Goal: Task Accomplishment & Management: Complete application form

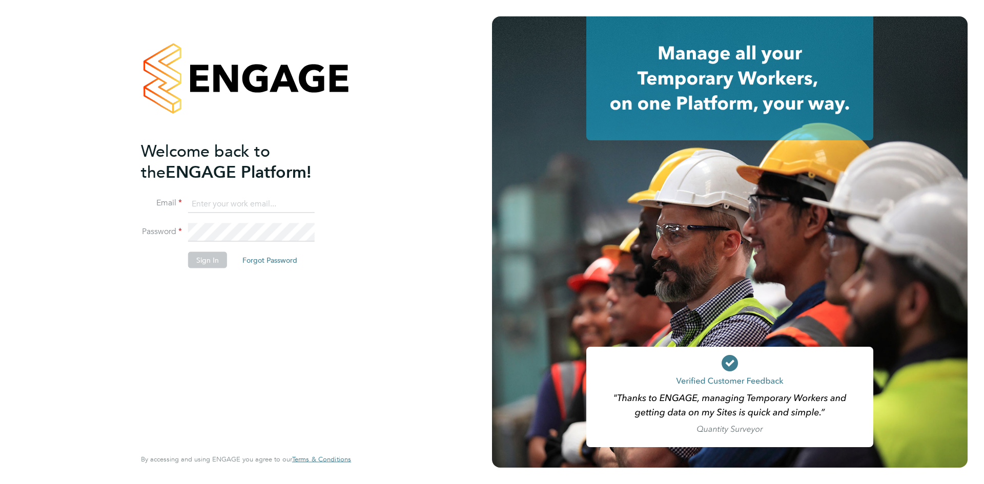
click at [247, 203] on input at bounding box center [251, 204] width 127 height 18
type input "info@cbwstaffingsolutions.com"
click at [192, 256] on button "Sign In" at bounding box center [207, 260] width 39 height 16
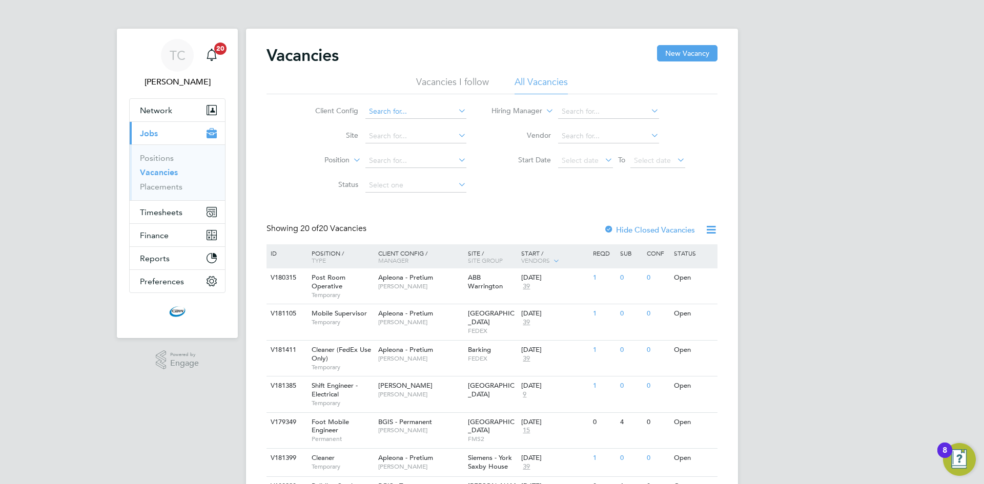
click at [453, 109] on input at bounding box center [415, 112] width 101 height 14
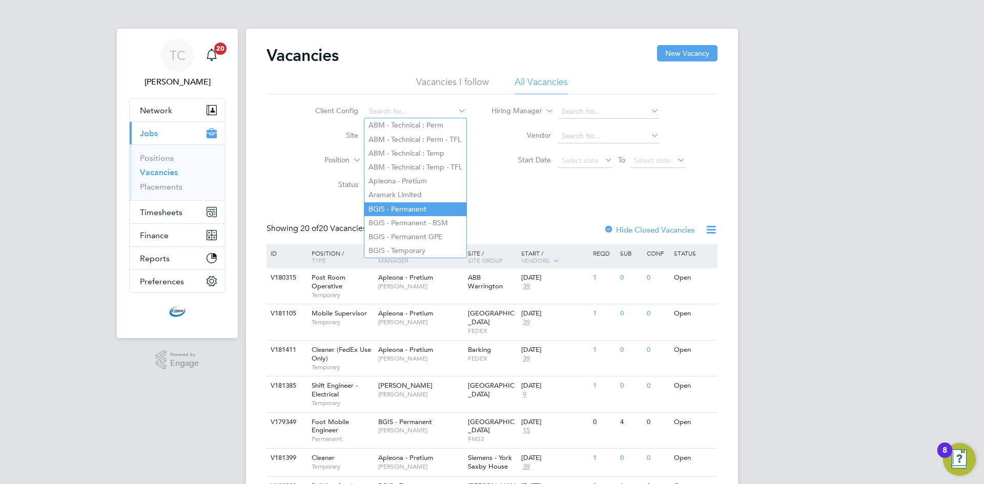
click at [400, 202] on li "BGIS - Permanent" at bounding box center [415, 209] width 102 height 14
type input "BGIS - Permanent"
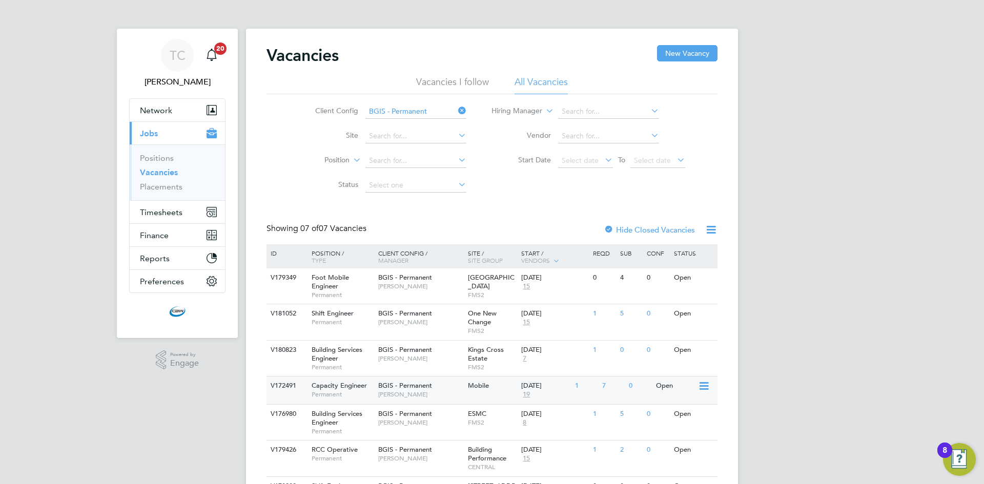
click at [429, 398] on span "[PERSON_NAME]" at bounding box center [420, 394] width 85 height 8
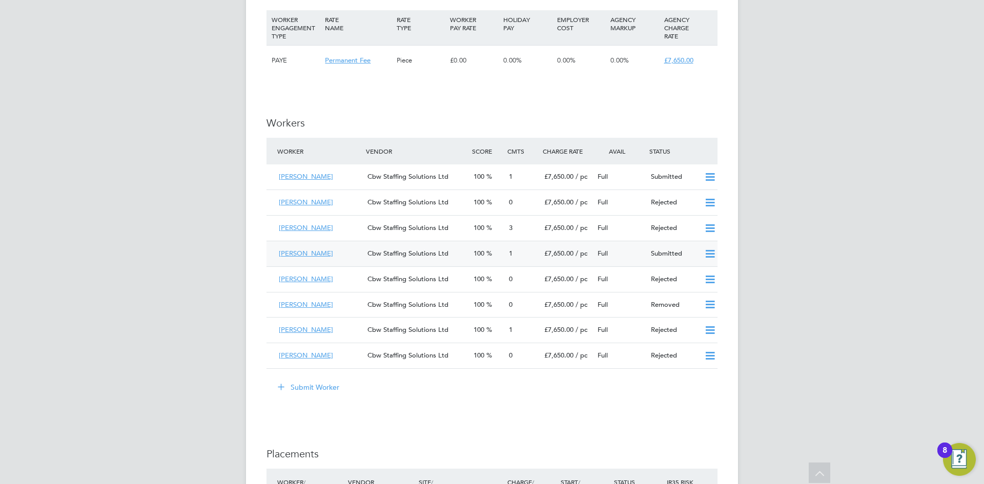
click at [391, 245] on div "Cbw Staffing Solutions Ltd" at bounding box center [416, 253] width 106 height 17
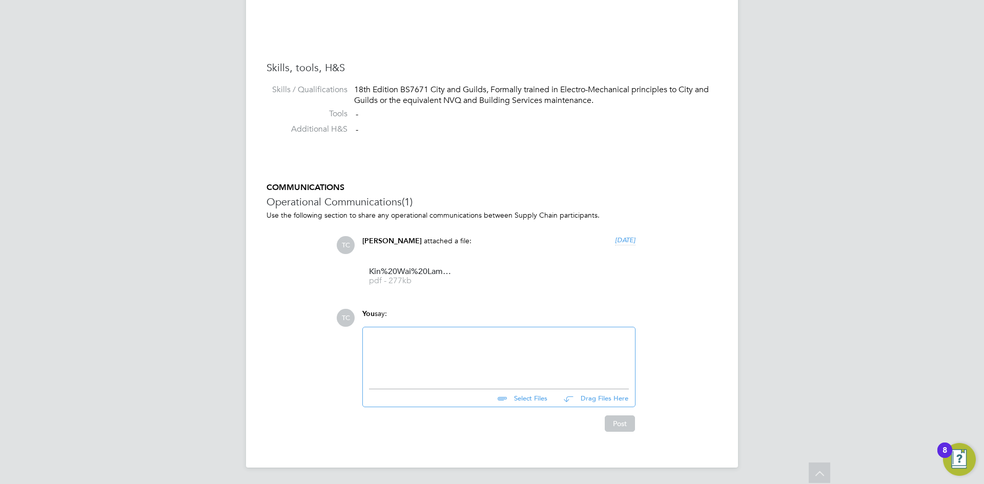
click at [522, 398] on input "file" at bounding box center [552, 396] width 154 height 14
type input "C:\fakepath\IMG_7072.png"
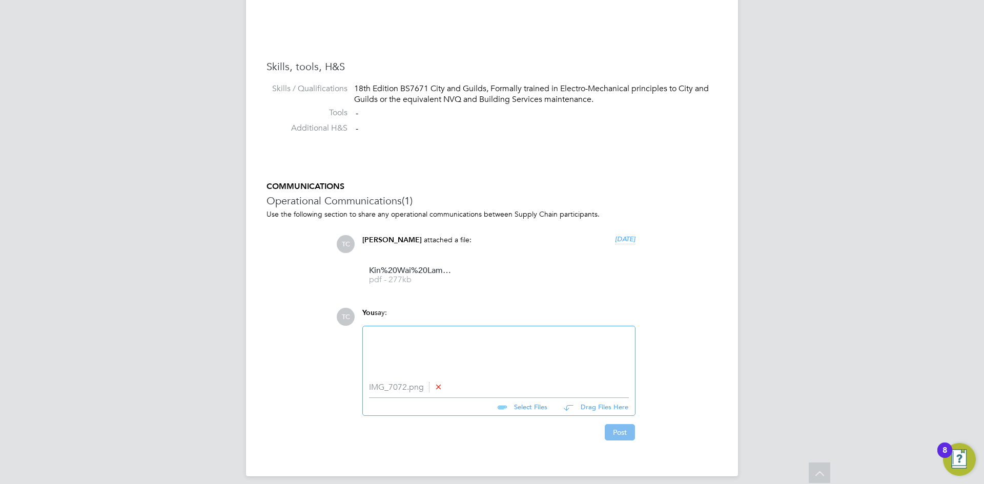
click at [615, 431] on button "Post" at bounding box center [620, 432] width 30 height 16
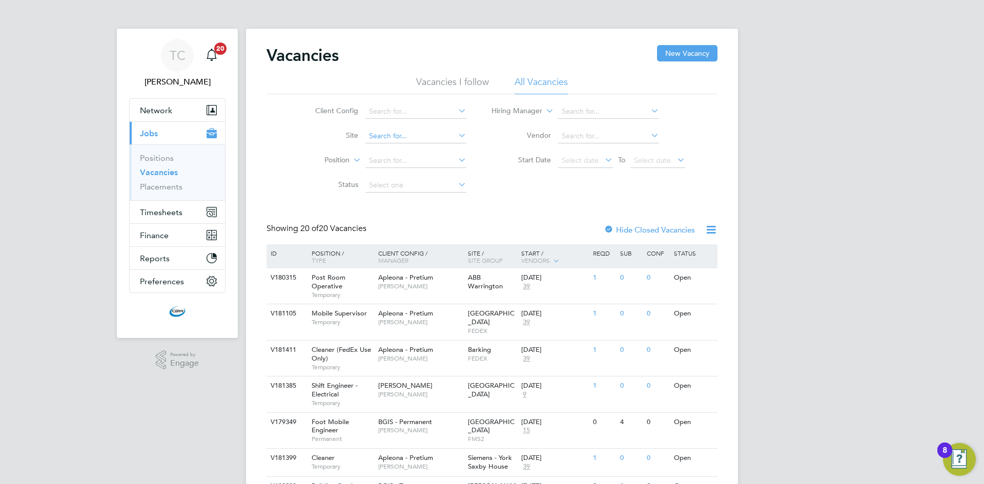
click at [408, 109] on input at bounding box center [415, 112] width 101 height 14
click at [419, 203] on li "BGIS - Permanent" at bounding box center [415, 209] width 102 height 14
type input "BGIS - Permanent"
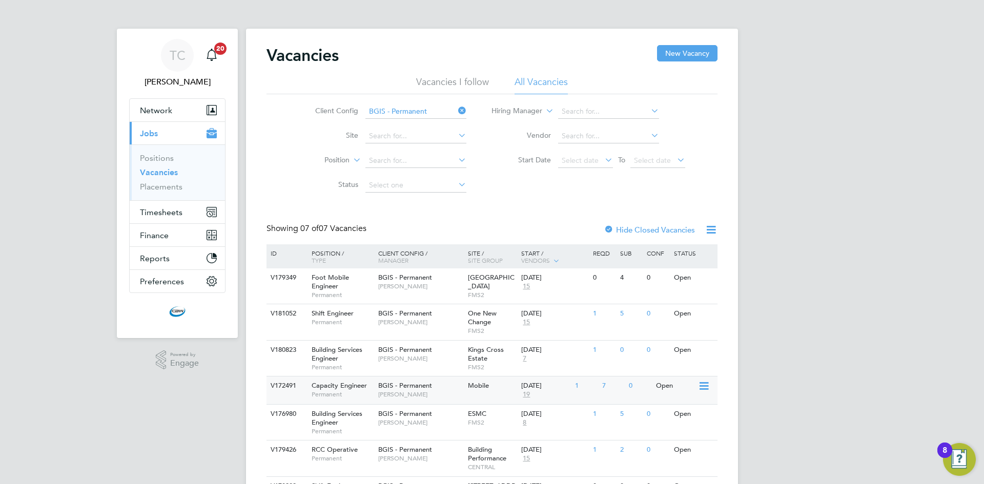
click at [383, 387] on span "BGIS - Permanent" at bounding box center [405, 385] width 54 height 9
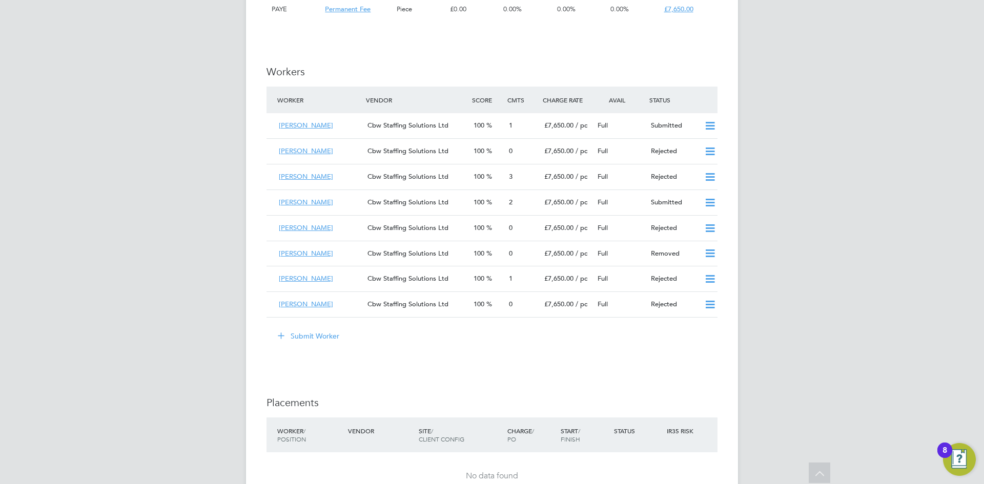
click at [320, 328] on button "Submit Worker" at bounding box center [308, 336] width 77 height 16
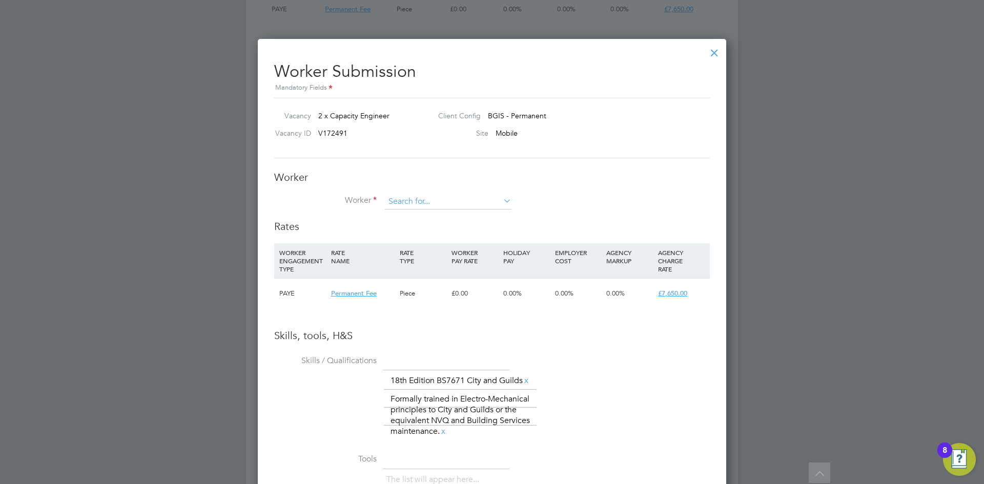
click at [456, 206] on input at bounding box center [448, 201] width 127 height 15
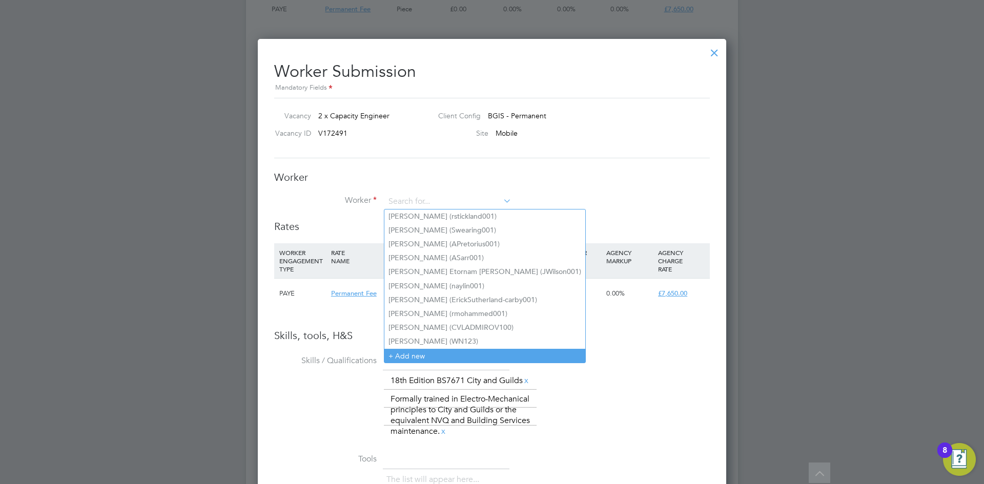
click at [399, 349] on li "+ Add new" at bounding box center [484, 356] width 201 height 14
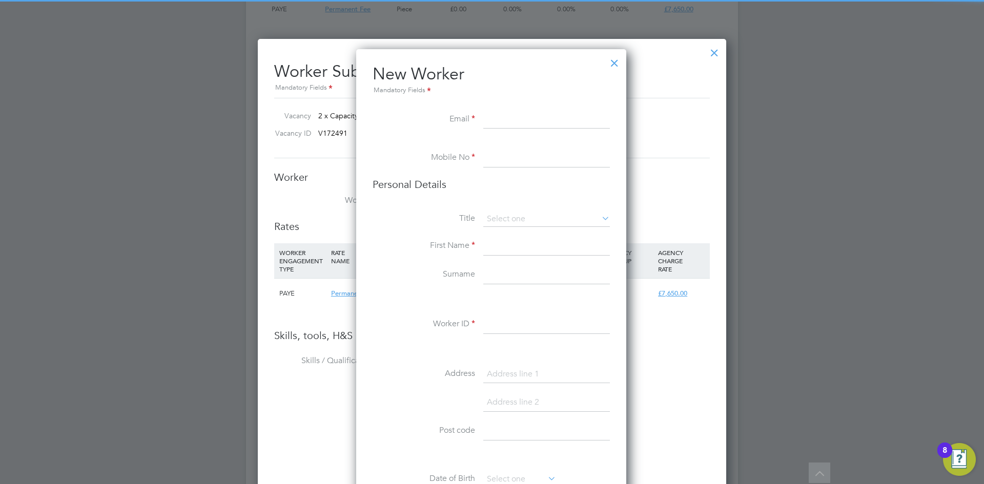
paste input "[EMAIL_ADDRESS][DOMAIN_NAME]"
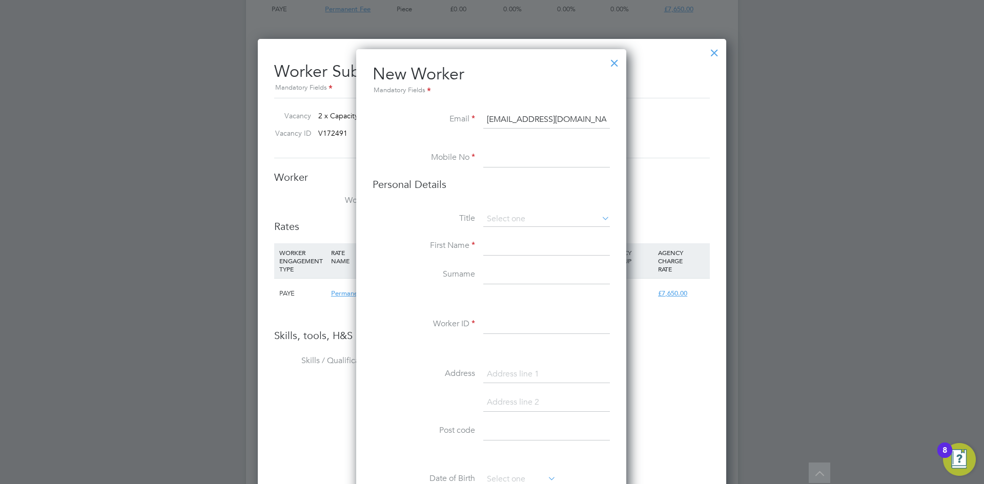
type input "[EMAIL_ADDRESS][DOMAIN_NAME]"
click at [514, 157] on input at bounding box center [546, 158] width 127 height 18
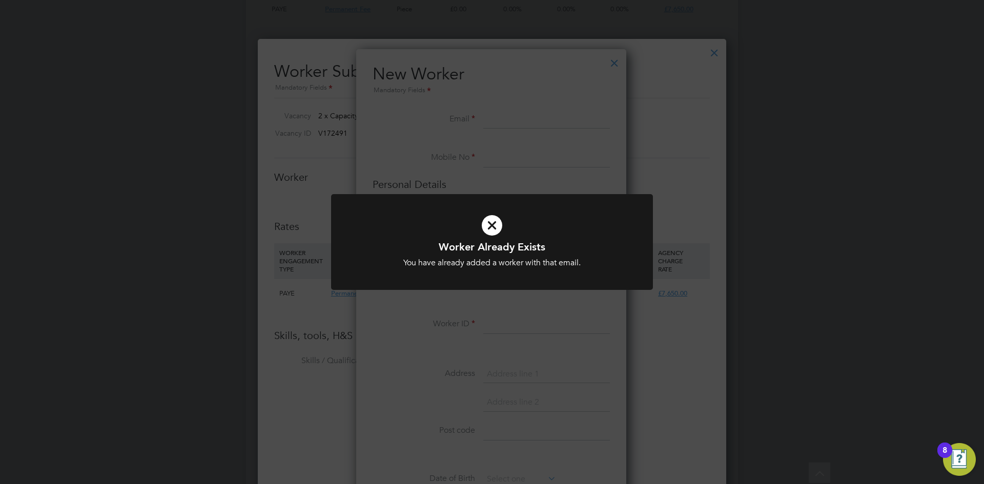
click at [469, 306] on div "Worker Already Exists You have already added a worker with that email. Cancel O…" at bounding box center [492, 242] width 984 height 484
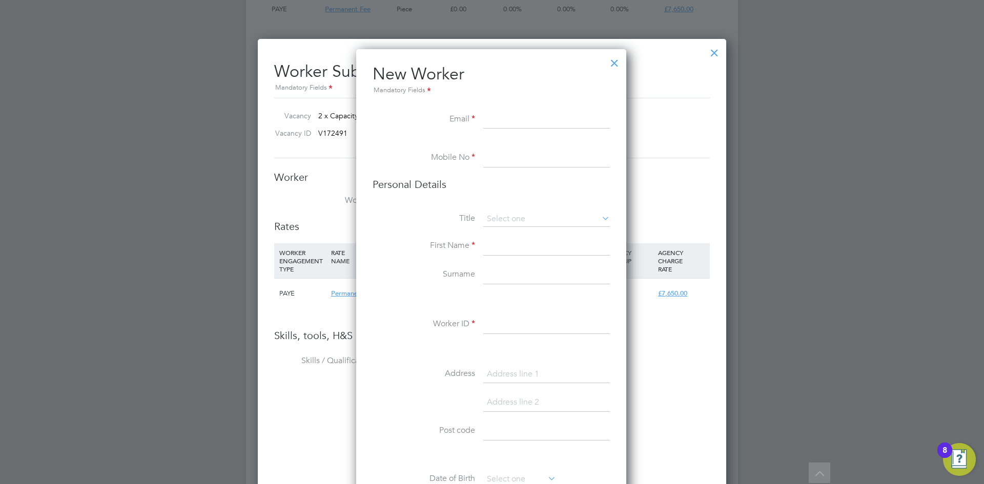
click at [614, 59] on div at bounding box center [614, 60] width 18 height 18
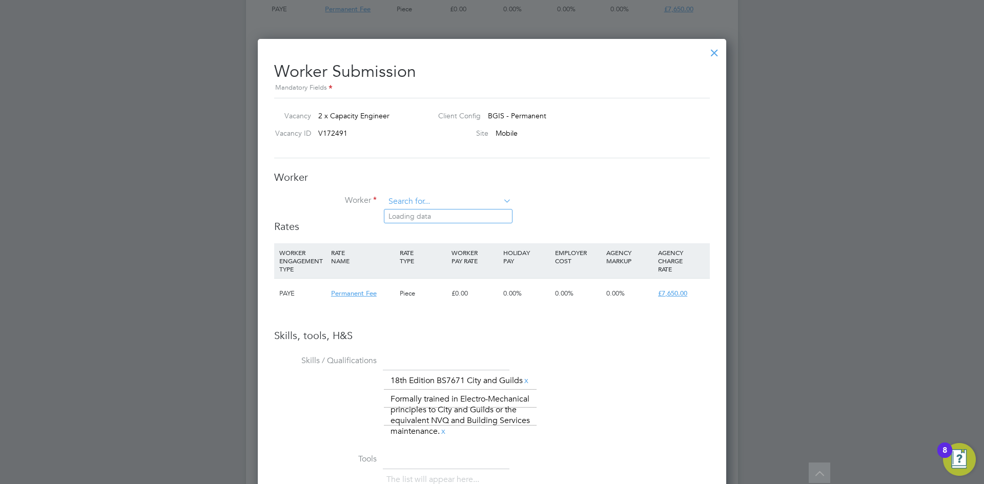
click at [459, 202] on input at bounding box center [448, 201] width 127 height 15
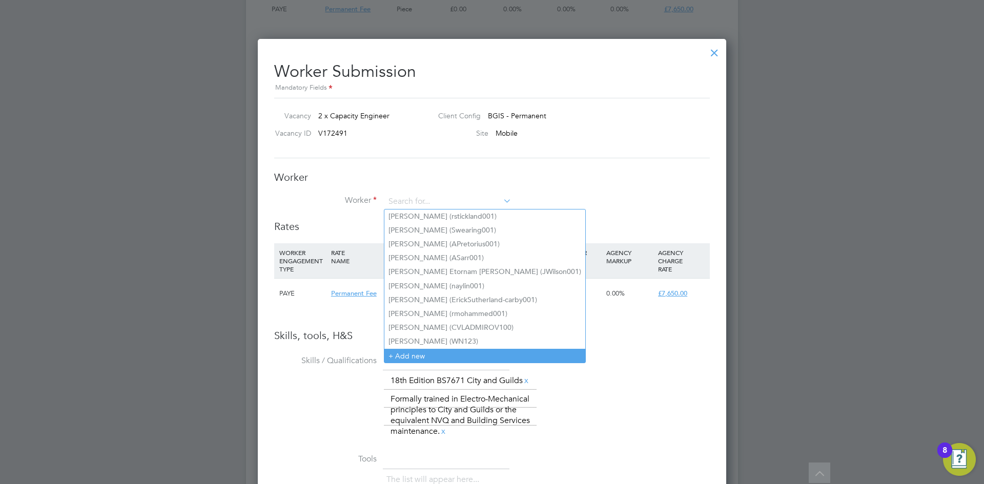
click at [411, 352] on li "+ Add new" at bounding box center [484, 356] width 201 height 14
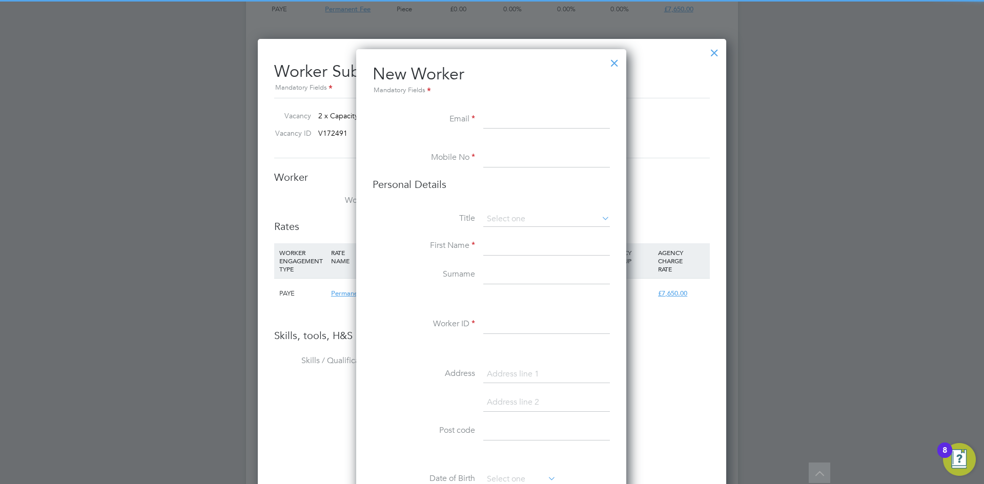
paste input "[EMAIL_ADDRESS][DOMAIN_NAME]"
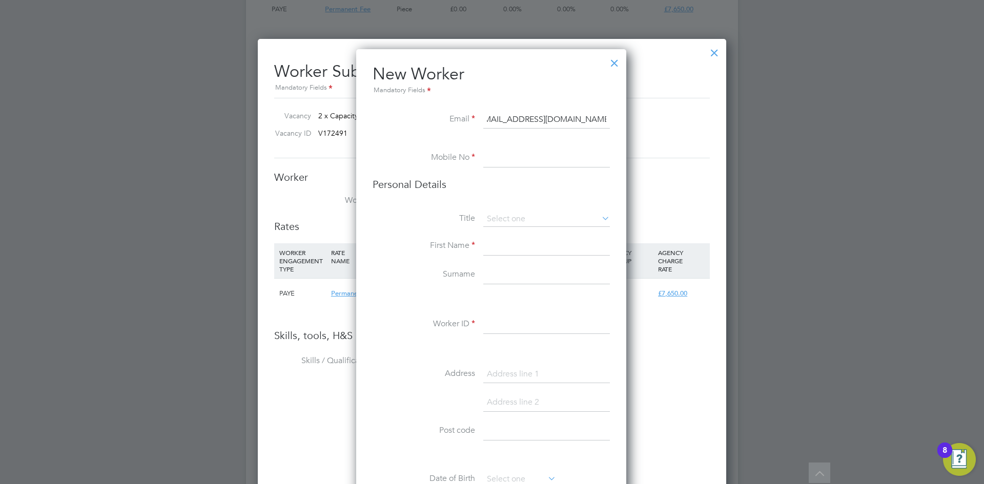
type input "[EMAIL_ADDRESS][DOMAIN_NAME]"
click at [523, 162] on input at bounding box center [546, 158] width 127 height 18
click at [500, 159] on input at bounding box center [546, 158] width 127 height 18
paste input "07846570451"
type input "07846570451"
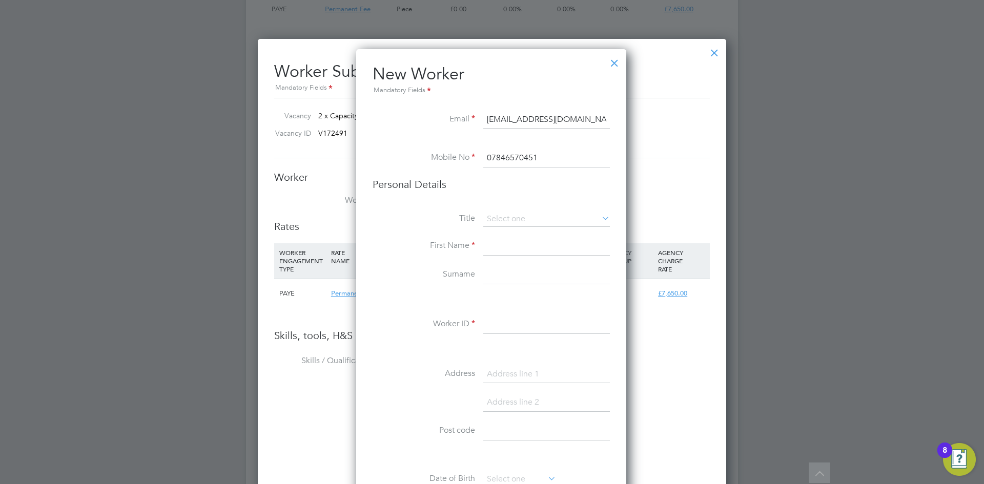
click at [487, 239] on input at bounding box center [546, 246] width 127 height 18
type input "Jordan"
click at [501, 274] on input at bounding box center [546, 275] width 127 height 18
type input "[PERSON_NAME]"
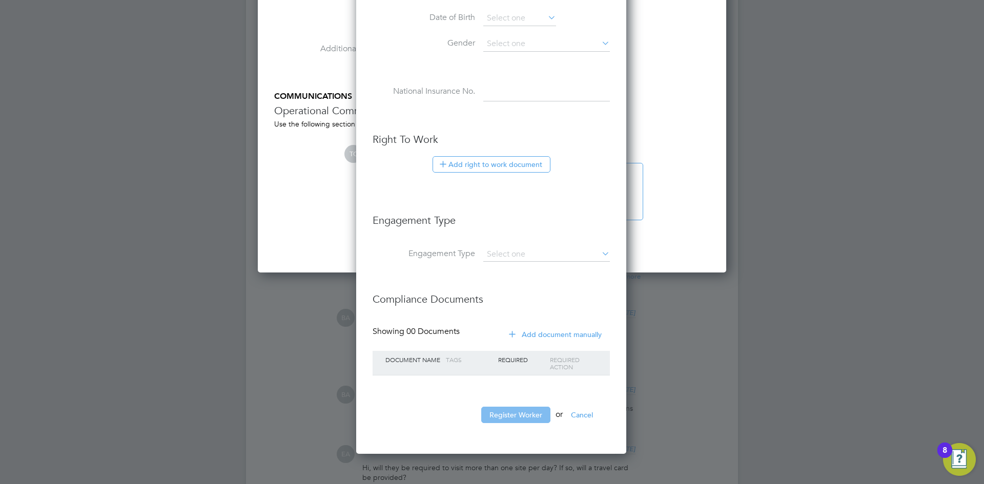
type input "JDeane001"
click at [496, 416] on button "Register Worker" at bounding box center [515, 415] width 69 height 16
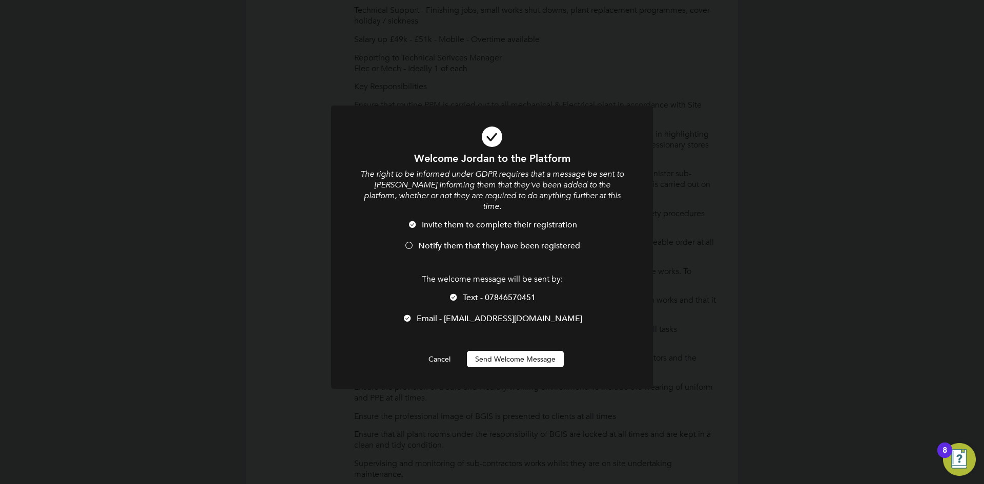
click at [408, 241] on div at bounding box center [409, 246] width 10 height 10
click at [451, 293] on div at bounding box center [453, 298] width 10 height 10
click at [494, 351] on button "Send Welcome Message" at bounding box center [515, 359] width 97 height 16
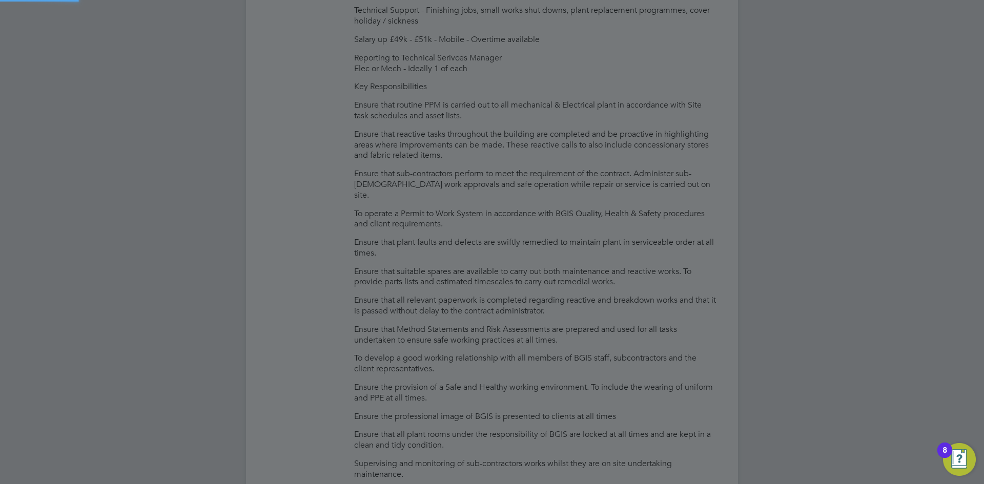
type input "[PERSON_NAME] (JDeane001)"
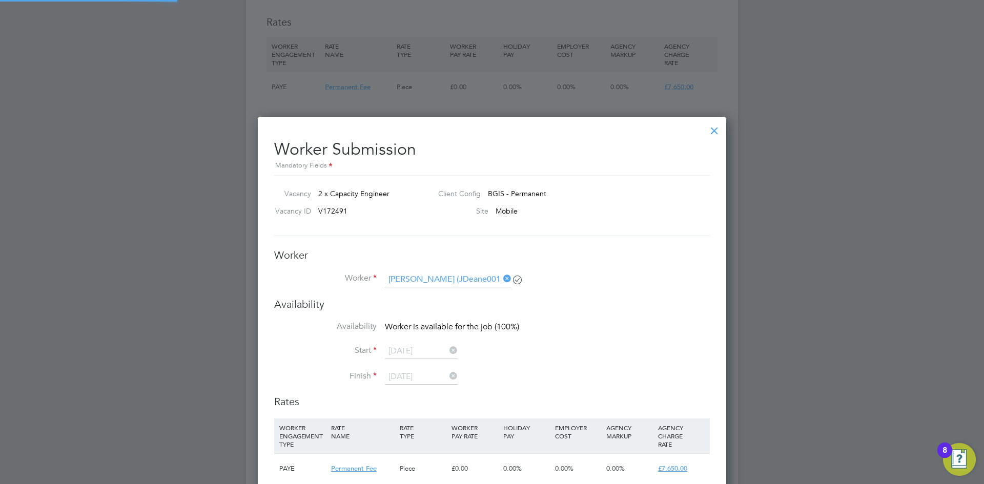
scroll to position [1486, 0]
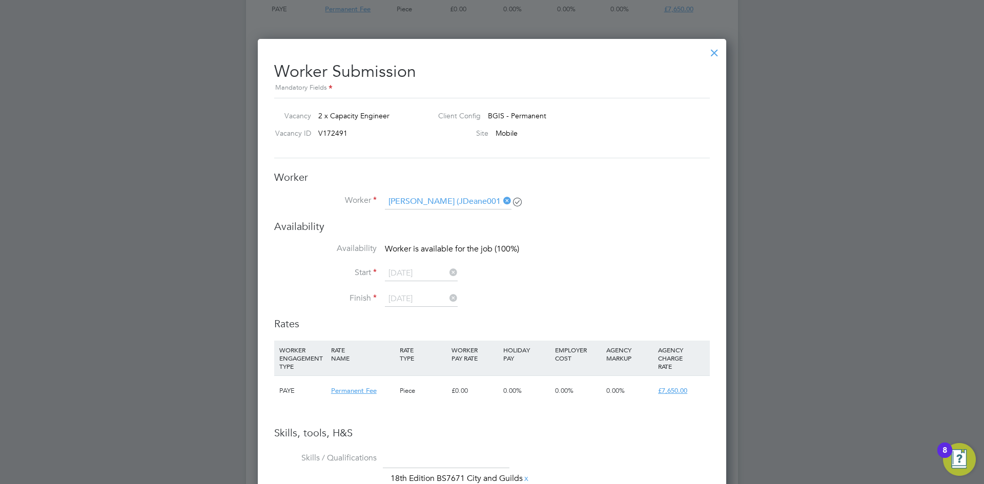
click at [716, 55] on div at bounding box center [714, 50] width 18 height 18
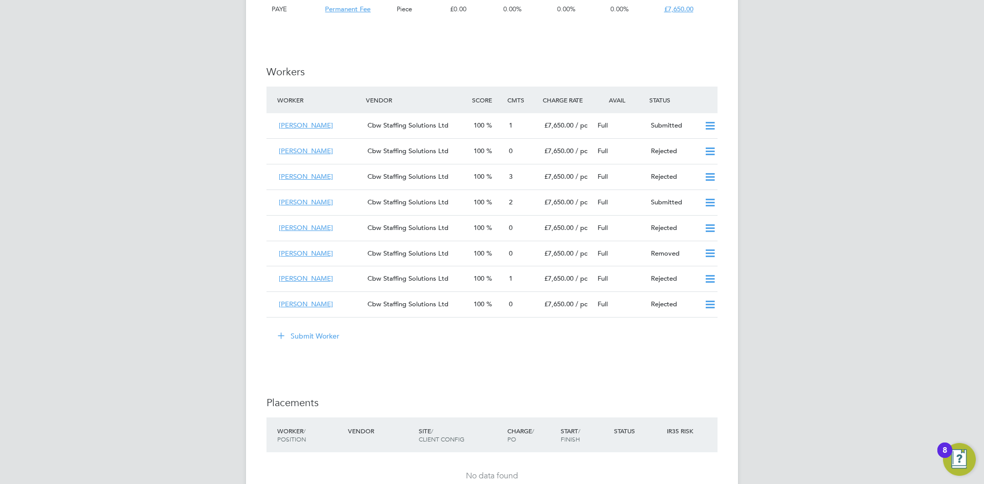
click at [342, 328] on button "Submit Worker" at bounding box center [308, 336] width 77 height 16
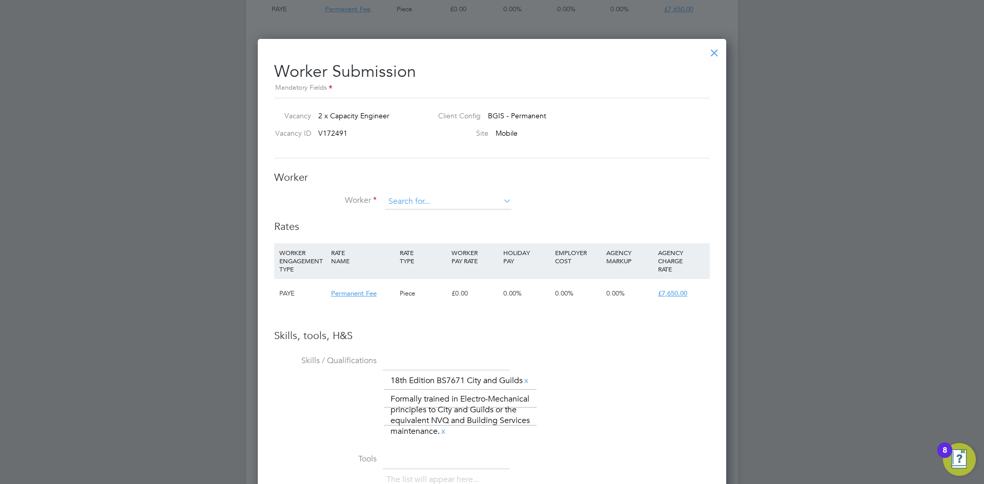
click at [401, 205] on input at bounding box center [448, 201] width 127 height 15
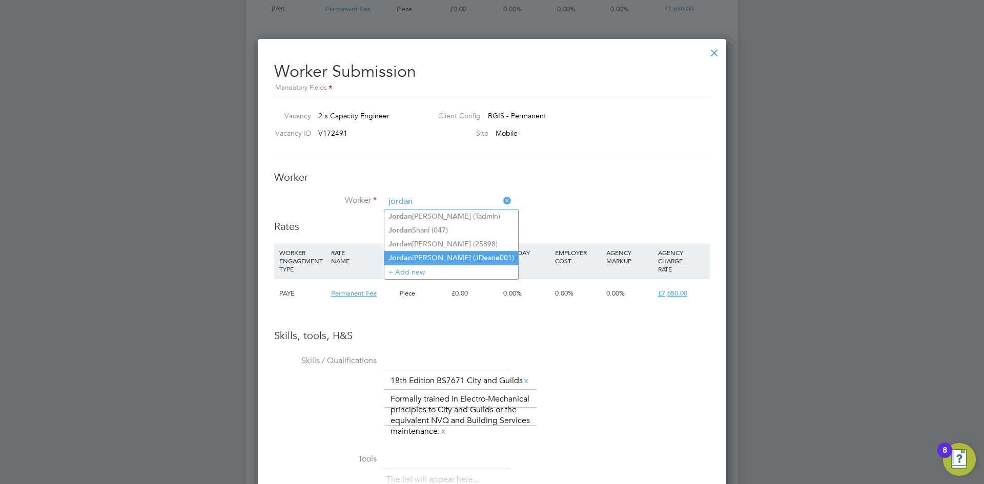
click at [408, 251] on li "[PERSON_NAME] (JDeane001)" at bounding box center [451, 258] width 134 height 14
type input "[PERSON_NAME] (JDeane001)"
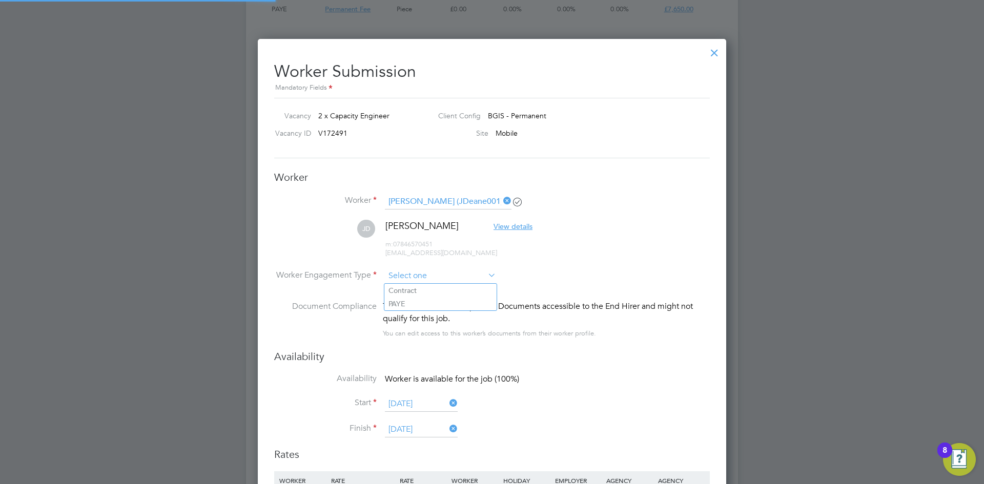
click at [444, 276] on input at bounding box center [440, 275] width 111 height 15
click at [417, 311] on ul "Contract PAYE" at bounding box center [440, 297] width 113 height 28
click at [414, 304] on div "This worker has no Compliance Documents accessible to the End Hirer and might n…" at bounding box center [546, 312] width 327 height 25
click at [436, 277] on input at bounding box center [440, 275] width 111 height 15
click at [412, 301] on li "PAYE" at bounding box center [440, 303] width 112 height 13
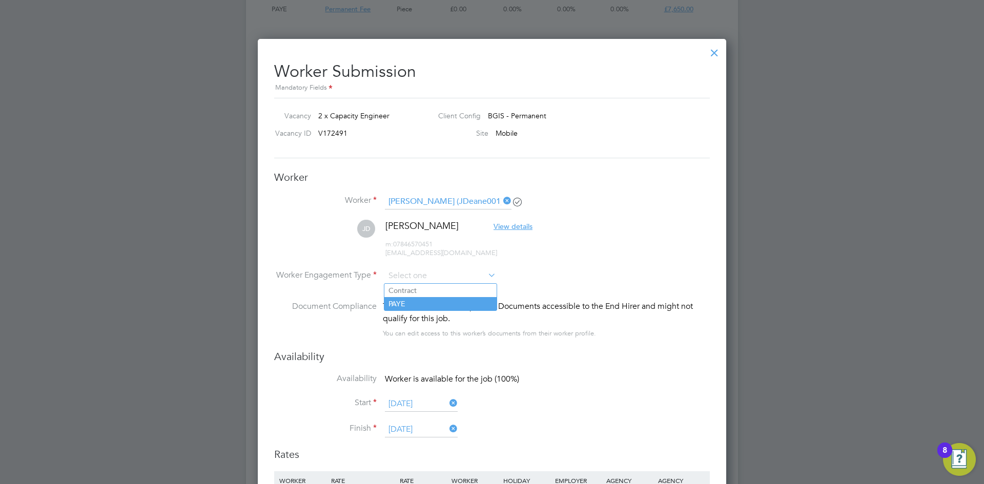
type input "PAYE"
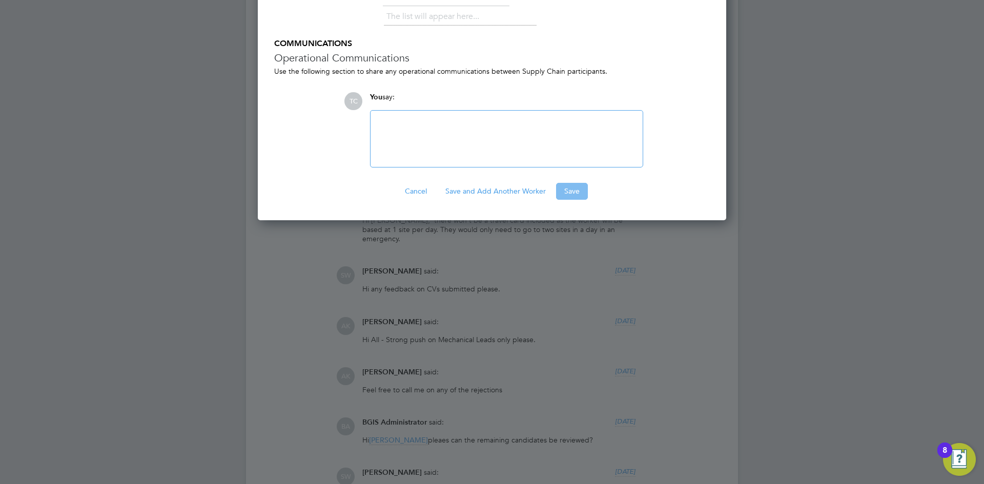
click at [570, 199] on button "Save" at bounding box center [572, 191] width 32 height 16
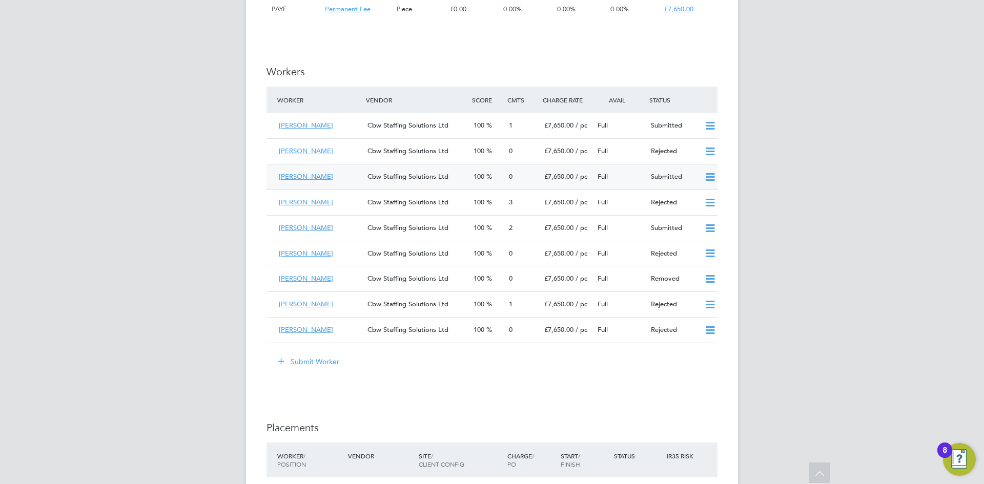
click at [399, 172] on span "Cbw Staffing Solutions Ltd" at bounding box center [407, 176] width 81 height 9
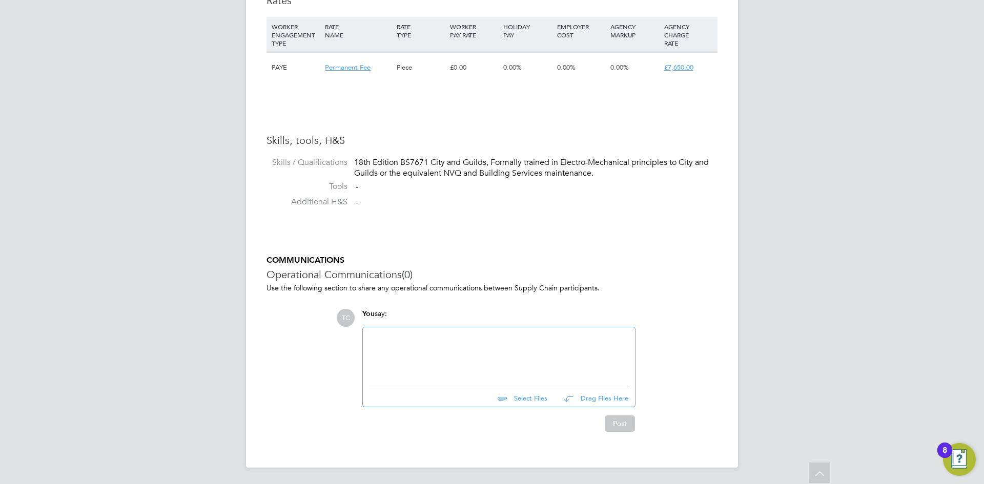
click at [533, 400] on input "file" at bounding box center [552, 396] width 154 height 14
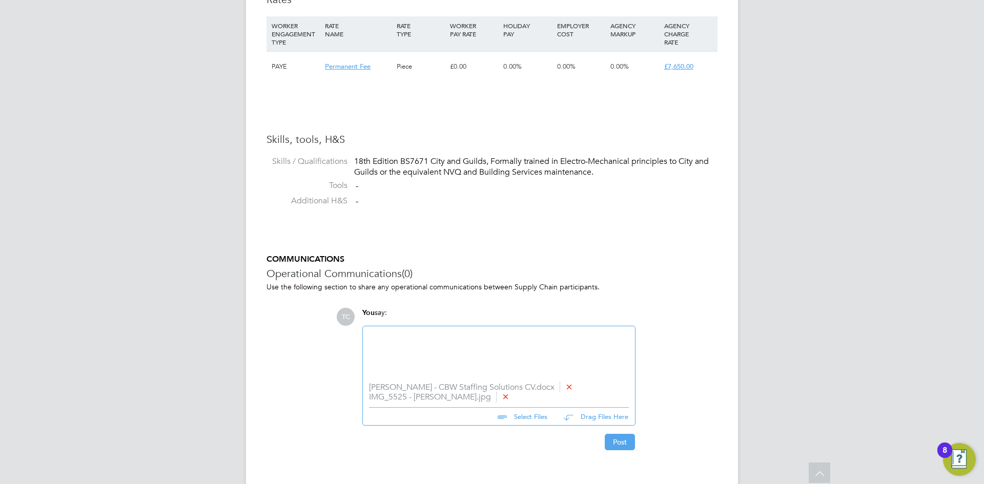
click at [537, 417] on input "file" at bounding box center [552, 415] width 154 height 14
type input "C:\fakepath\WhatsApp Image [DATE] 11.20.54 AM.jpeg"
click at [626, 448] on button "Post" at bounding box center [620, 452] width 30 height 16
